Goal: Entertainment & Leisure: Consume media (video, audio)

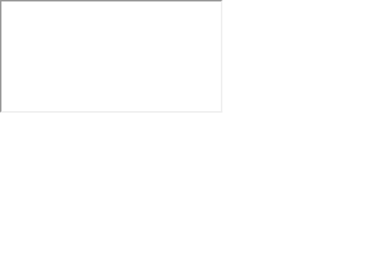
scroll to position [37, 0]
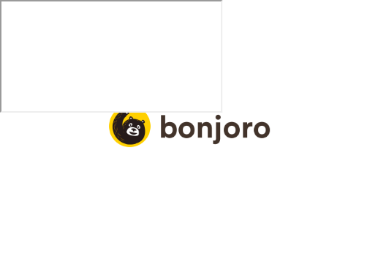
click at [192, 252] on icon at bounding box center [189, 271] width 39 height 39
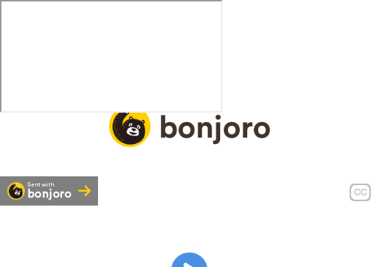
click at [86, 236] on div "Sent with bonjoro CC Play/Pause Aqui é a Gabi, eu vou mostrar aqui para vocês c…" at bounding box center [189, 270] width 378 height 189
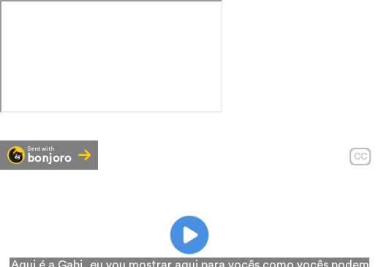
scroll to position [73, 0]
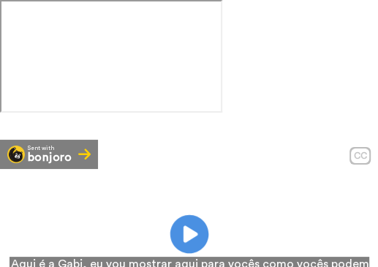
click at [192, 215] on icon at bounding box center [189, 234] width 39 height 39
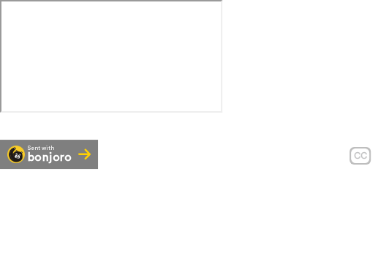
click at [109, 180] on video at bounding box center [189, 234] width 378 height 189
click at [133, 140] on video at bounding box center [189, 234] width 378 height 189
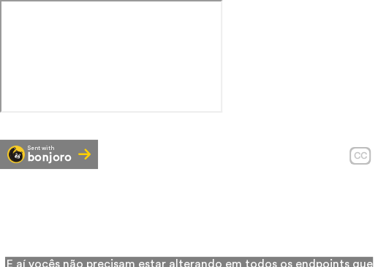
click at [225, 140] on video at bounding box center [189, 234] width 378 height 189
click at [176, 215] on icon at bounding box center [189, 234] width 39 height 39
